Goal: Find specific page/section: Find specific page/section

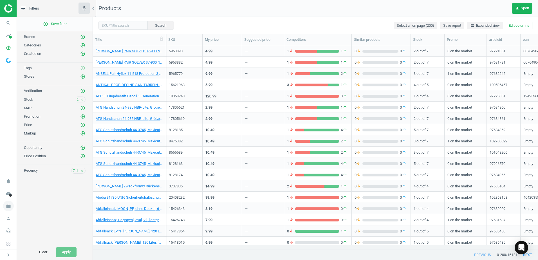
scroll to position [5, 5]
click at [11, 205] on icon "work" at bounding box center [8, 206] width 11 height 11
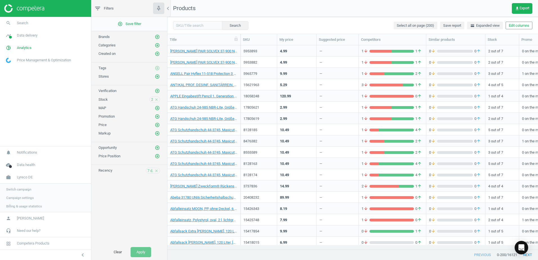
scroll to position [196, 366]
click at [14, 190] on span "Switch campaign" at bounding box center [18, 189] width 25 height 5
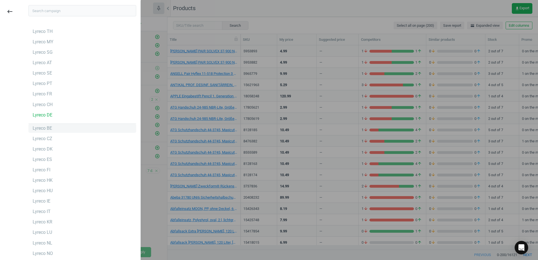
click at [55, 128] on div "Lyreco BE" at bounding box center [82, 128] width 108 height 9
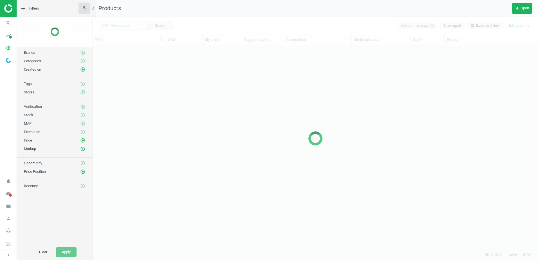
scroll to position [196, 441]
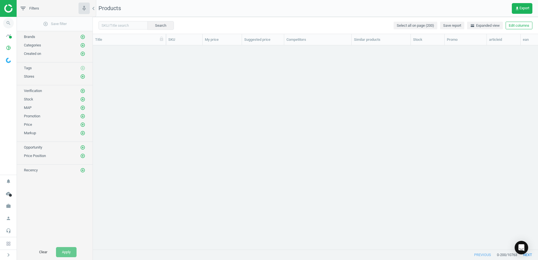
click at [8, 21] on icon "search" at bounding box center [8, 23] width 11 height 11
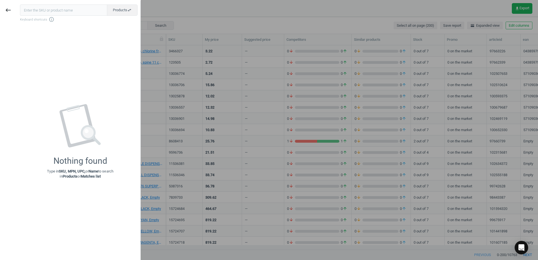
drag, startPoint x: 57, startPoint y: 8, endPoint x: 47, endPoint y: 13, distance: 10.7
click at [57, 10] on input "text" at bounding box center [63, 10] width 87 height 11
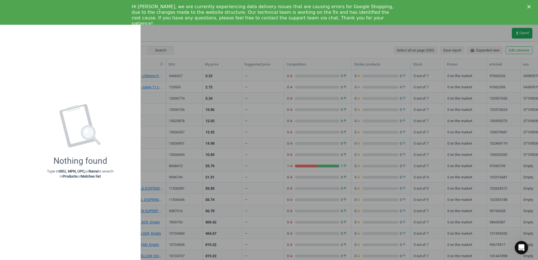
scroll to position [0, 0]
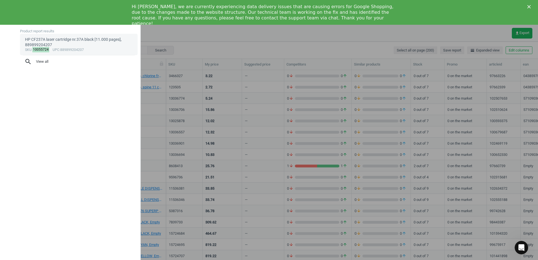
type input "10055724"
click at [88, 51] on div "sku : 10055724 upc :889899204207" at bounding box center [79, 50] width 108 height 5
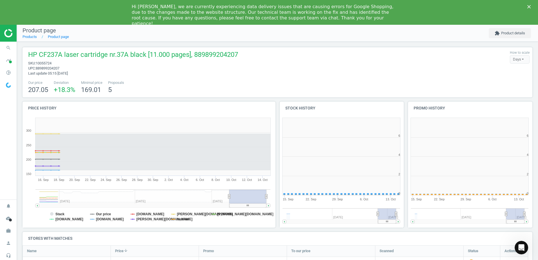
scroll to position [121, 132]
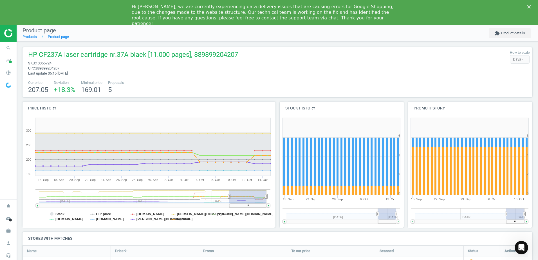
click at [531, 6] on div "Close" at bounding box center [530, 6] width 6 height 3
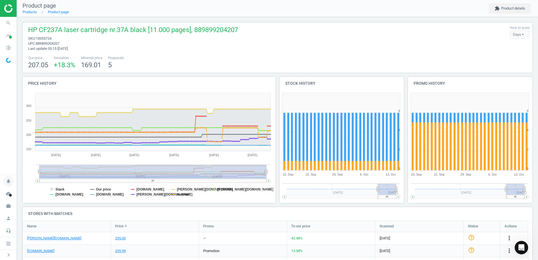
drag, startPoint x: 229, startPoint y: 172, endPoint x: 11, endPoint y: 181, distance: 218.5
click at [11, 181] on section "search Search timeline Data delivery Overview Matches dashboard Matches Rematch…" at bounding box center [269, 130] width 538 height 260
click at [54, 189] on rect at bounding box center [148, 146] width 251 height 113
click at [58, 188] on tspan "Stack" at bounding box center [59, 189] width 9 height 4
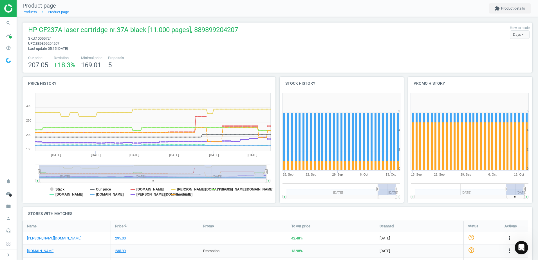
click at [57, 188] on tspan "Stack" at bounding box center [59, 189] width 9 height 4
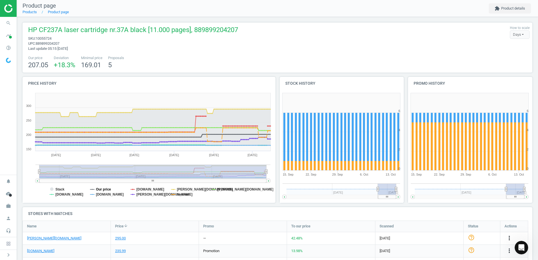
click at [106, 189] on tspan "Our price" at bounding box center [103, 189] width 15 height 4
click at [58, 191] on tspan "Stack" at bounding box center [59, 189] width 9 height 4
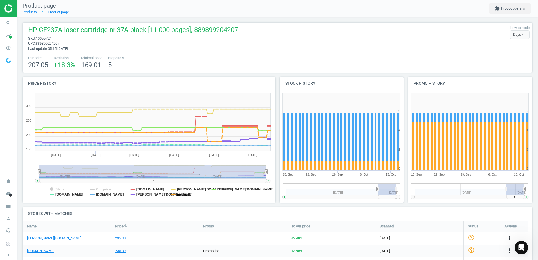
click at [180, 196] on tspan "median" at bounding box center [183, 194] width 12 height 4
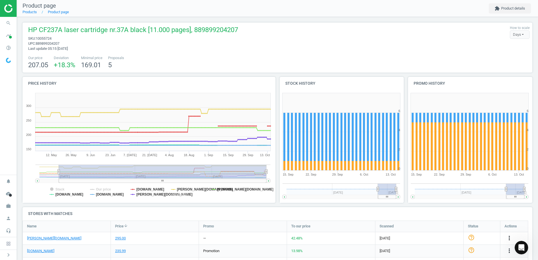
drag, startPoint x: 38, startPoint y: 171, endPoint x: 59, endPoint y: 177, distance: 22.2
click at [59, 177] on g at bounding box center [152, 174] width 235 height 18
